Goal: Check status: Check status

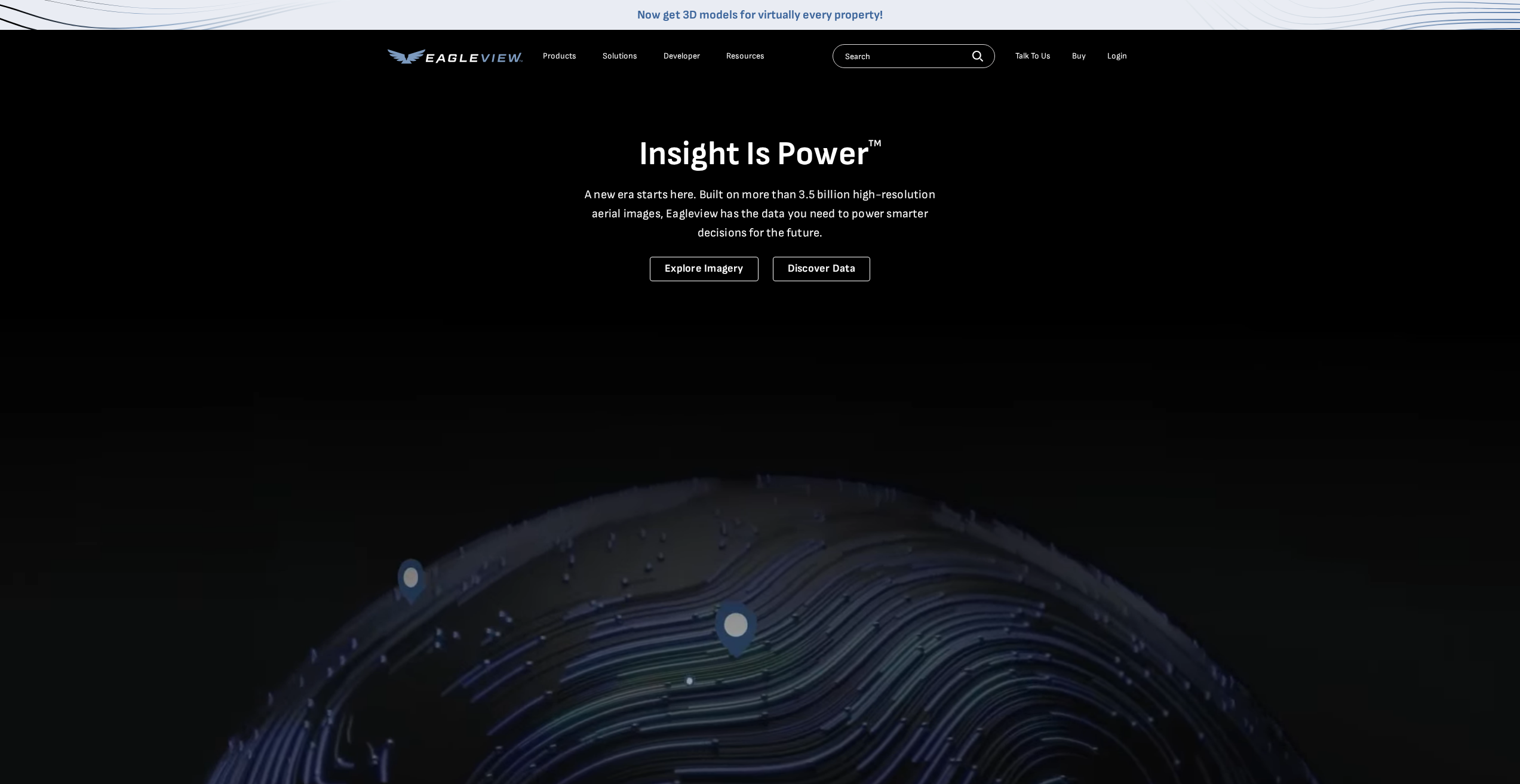
click at [1124, 59] on div "Login" at bounding box center [1117, 56] width 20 height 11
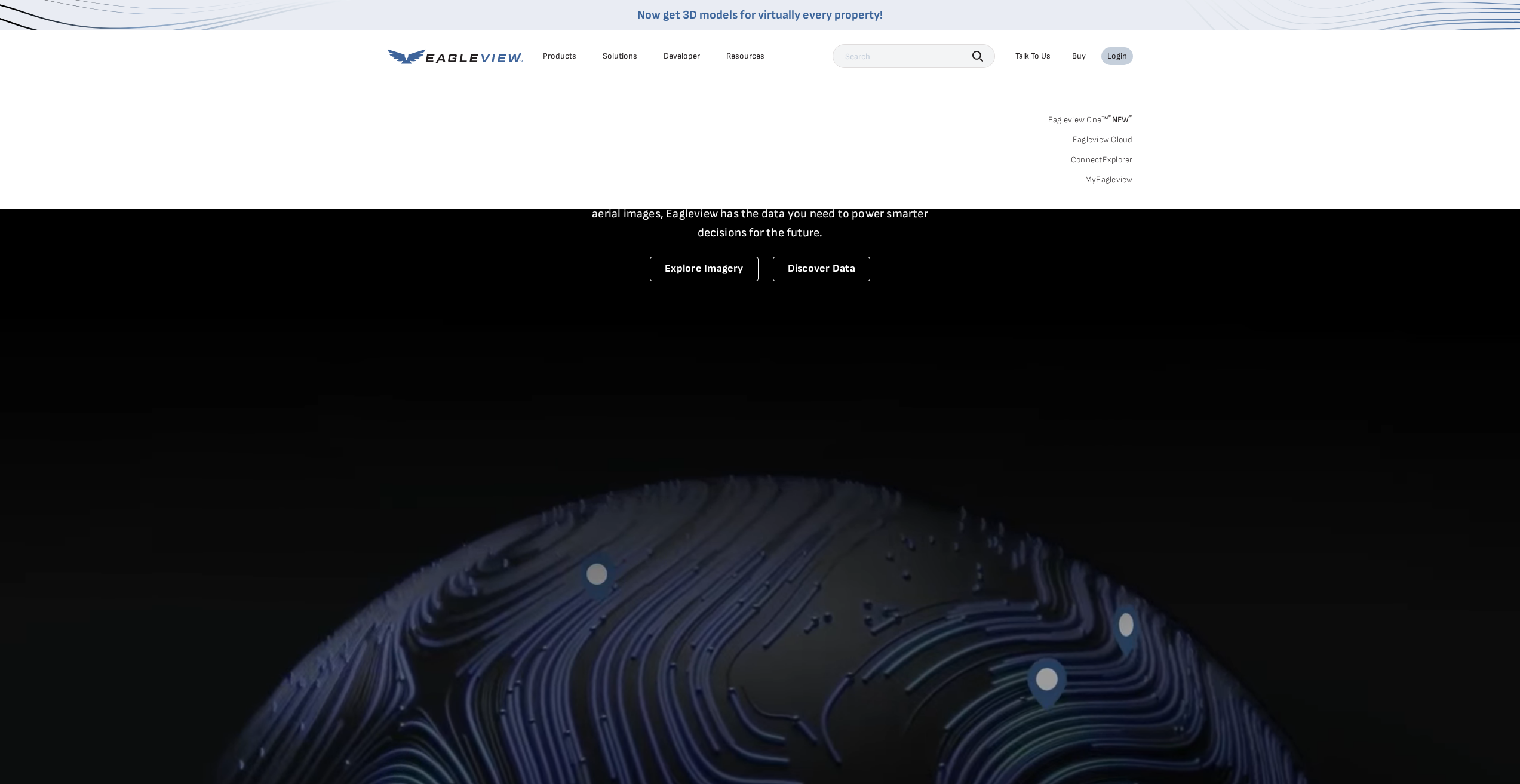
click at [1114, 180] on link "MyEagleview" at bounding box center [1109, 180] width 48 height 11
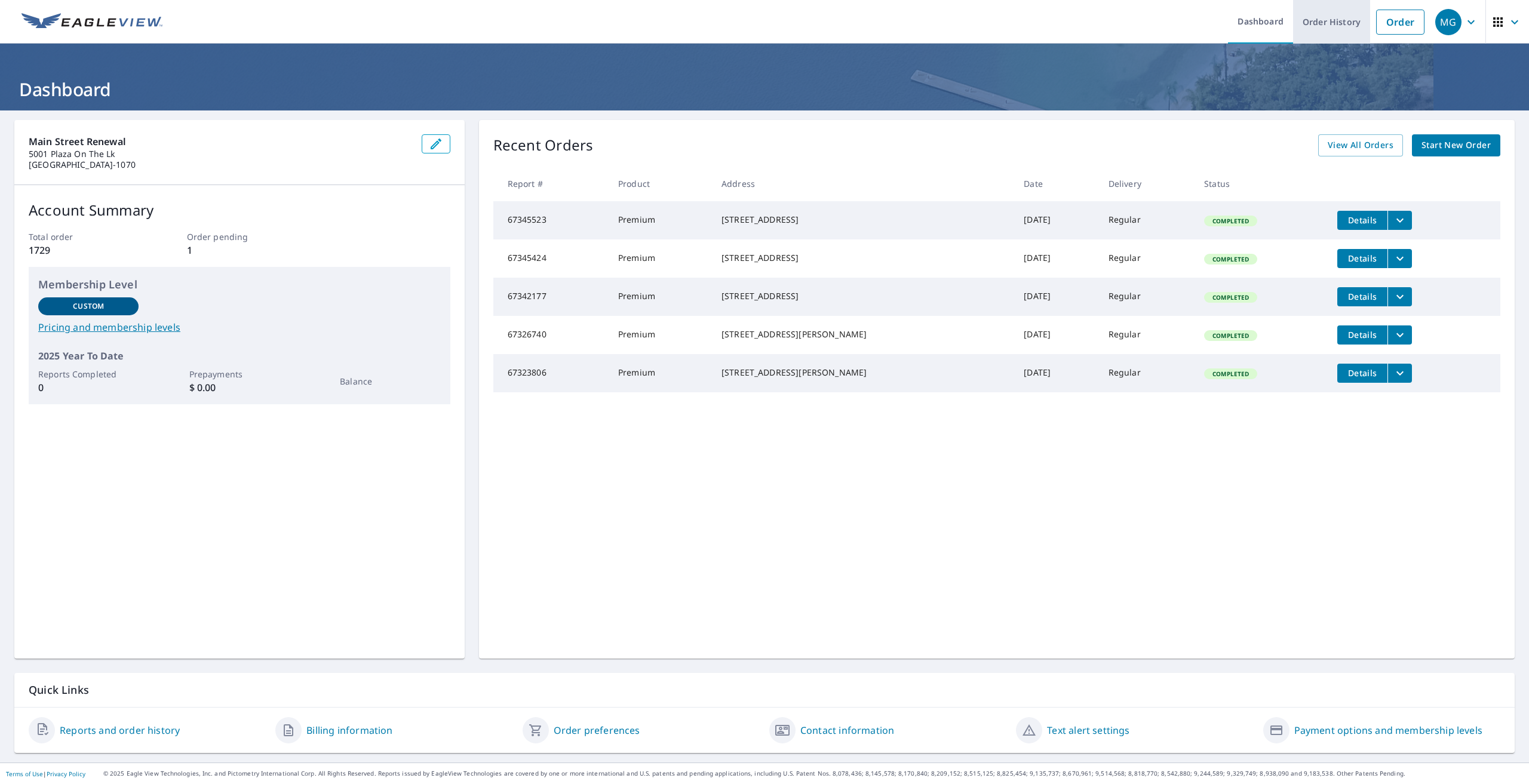
click at [1321, 32] on link "Order History" at bounding box center [1331, 22] width 77 height 43
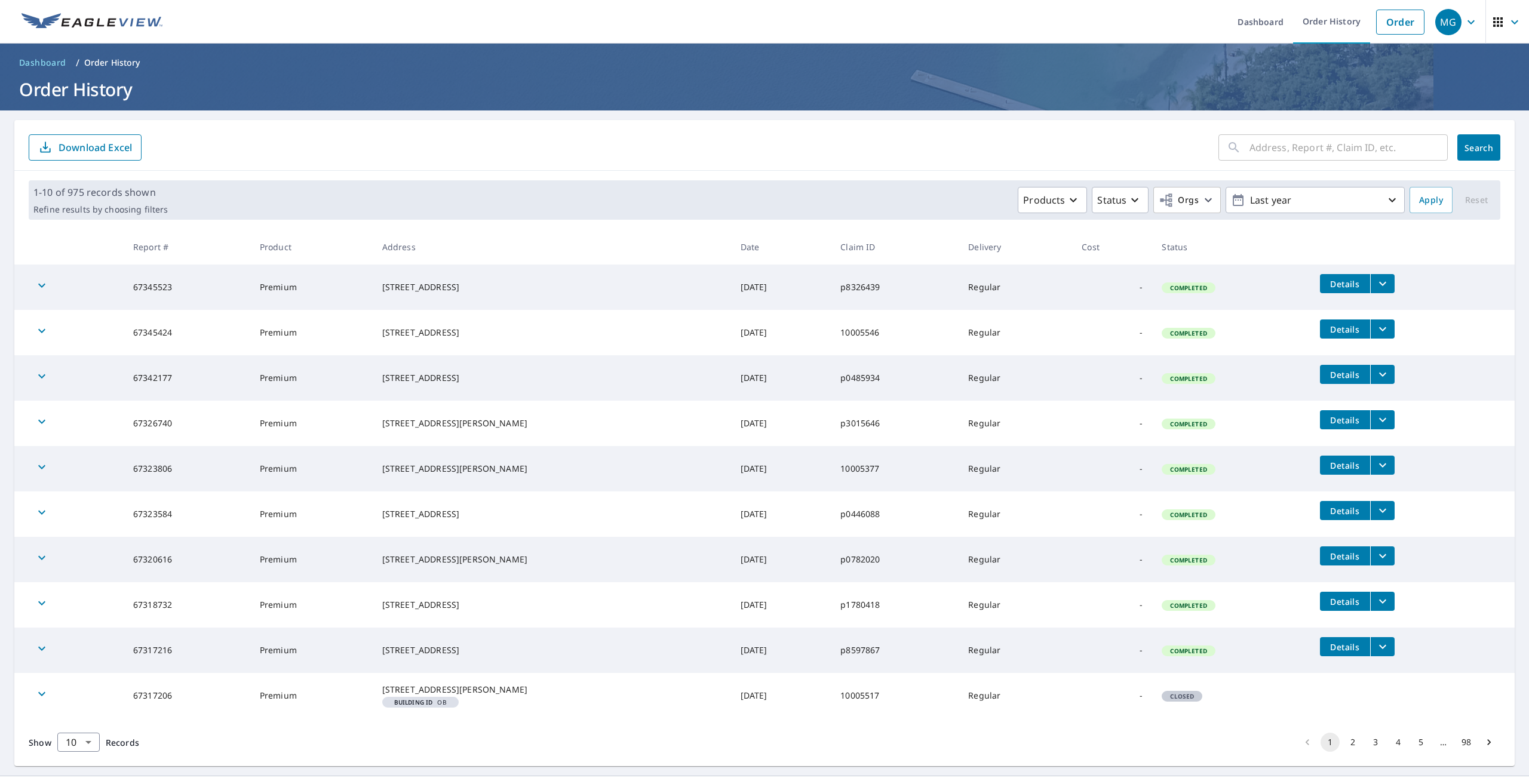
click at [1268, 145] on input "text" at bounding box center [1348, 147] width 198 height 34
type input "prairie rose"
click button "Search" at bounding box center [1478, 147] width 43 height 26
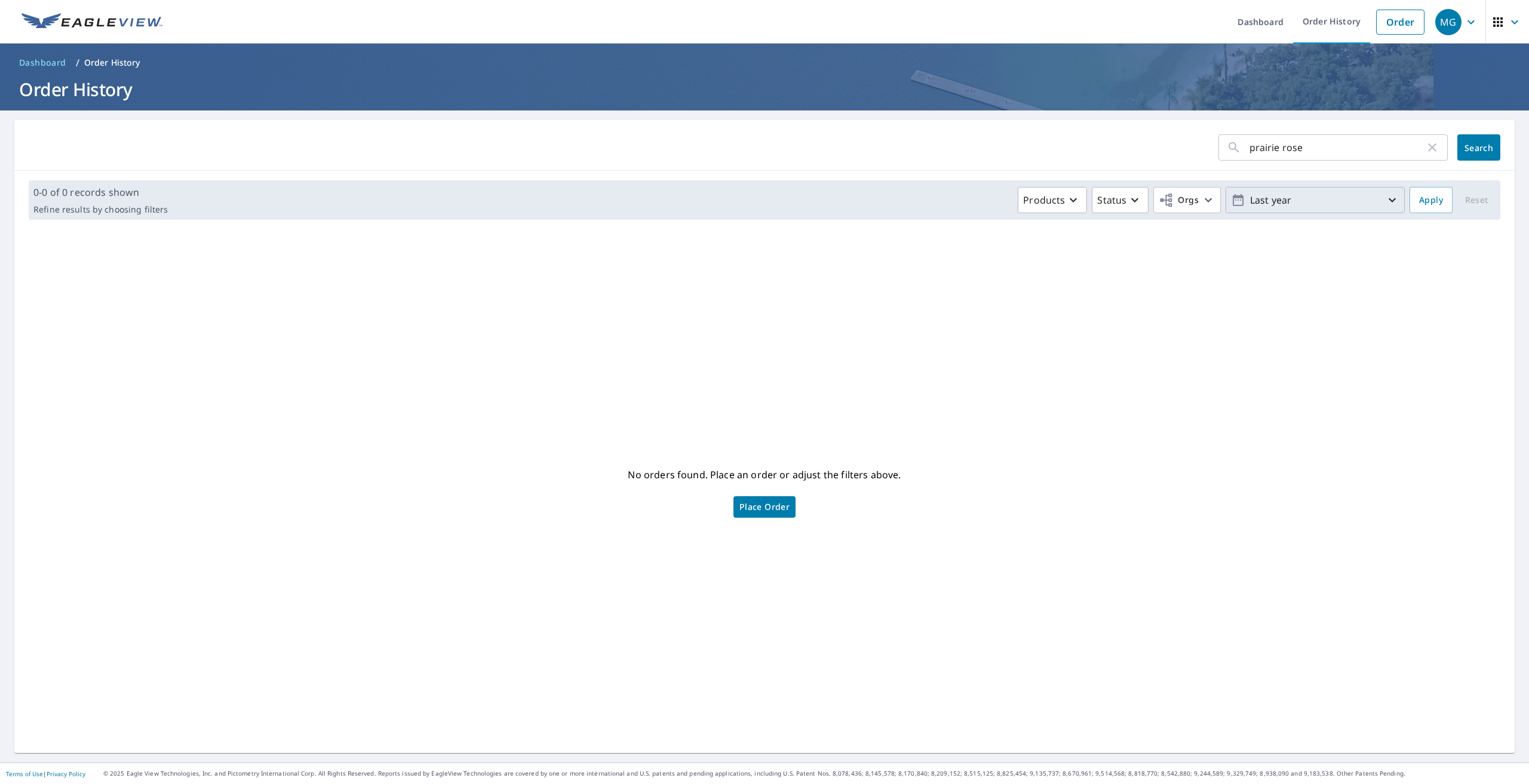
drag, startPoint x: 1331, startPoint y: 184, endPoint x: 1336, endPoint y: 192, distance: 9.4
click at [1331, 185] on div "0-0 of 0 records shown Refine results by choosing filters Products Status Orgs …" at bounding box center [764, 200] width 1472 height 39
click at [1336, 194] on p "Last year" at bounding box center [1315, 200] width 140 height 21
click at [1303, 337] on p "365 days" at bounding box center [1307, 338] width 40 height 14
click at [1423, 199] on span "Apply" at bounding box center [1431, 200] width 24 height 15
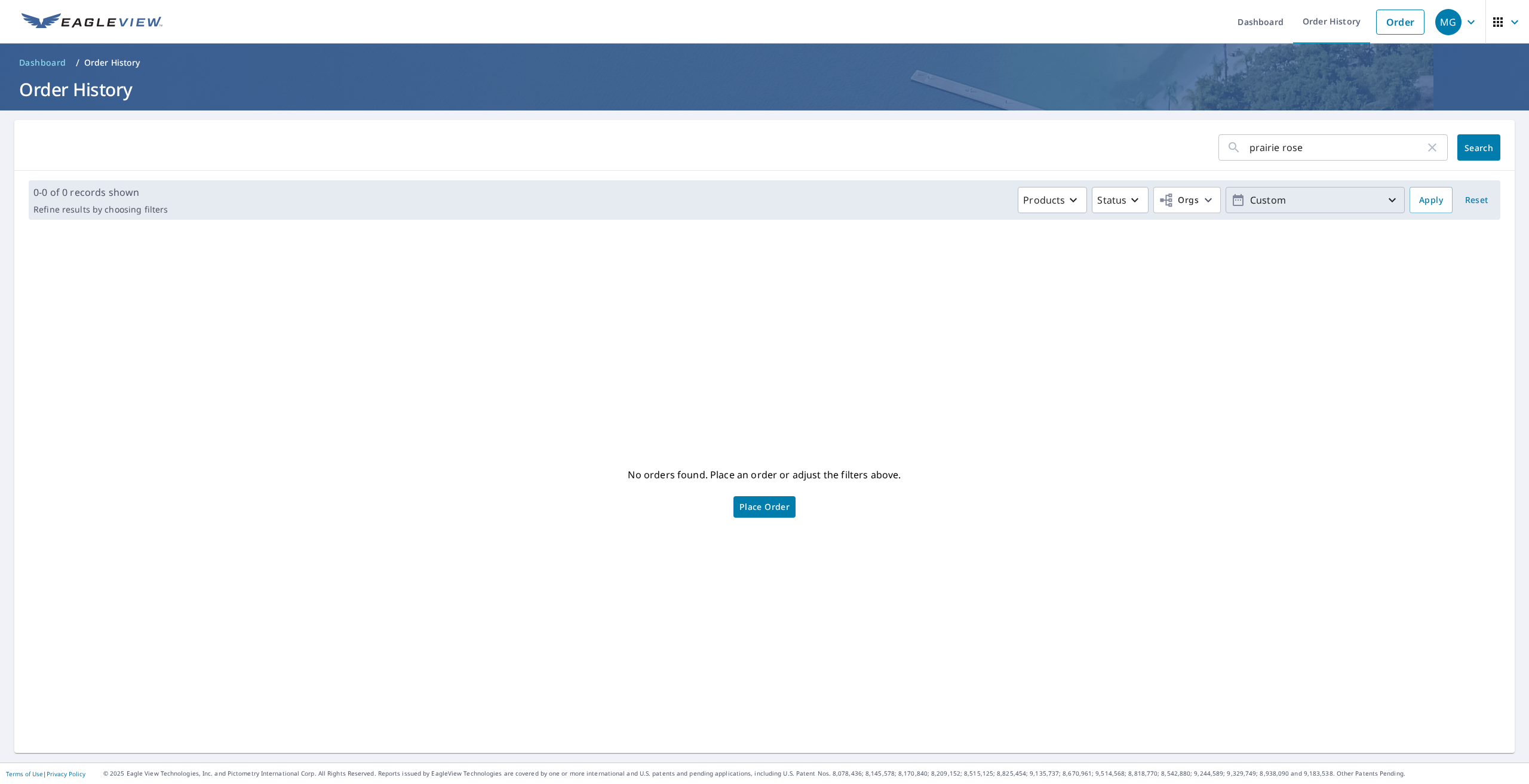
click at [1385, 202] on icon "button" at bounding box center [1392, 200] width 14 height 14
click at [1299, 336] on p "365 days" at bounding box center [1308, 338] width 40 height 14
click at [1437, 286] on div "No orders found. Place an order or adjust the filters above. Place Order" at bounding box center [764, 491] width 1481 height 504
